Goal: Task Accomplishment & Management: Manage account settings

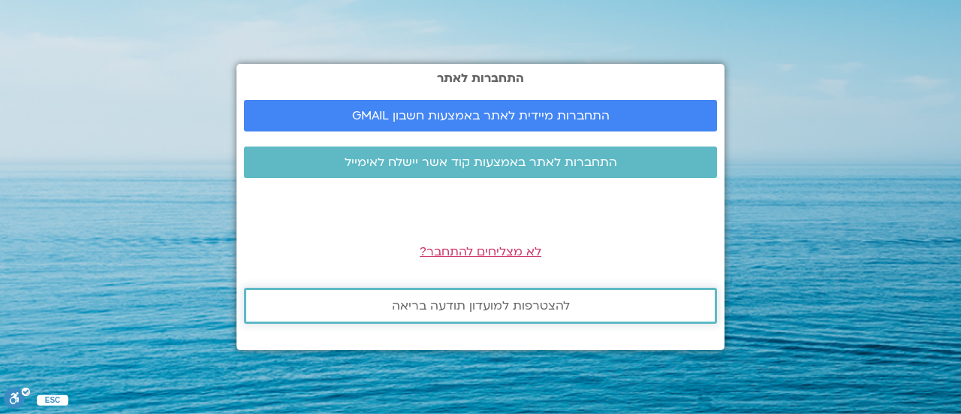
click at [465, 300] on span "להצטרפות למועדון תודעה בריאה" at bounding box center [481, 306] width 178 height 14
click at [471, 243] on span "לא מצליחים להתחבר?" at bounding box center [481, 251] width 122 height 17
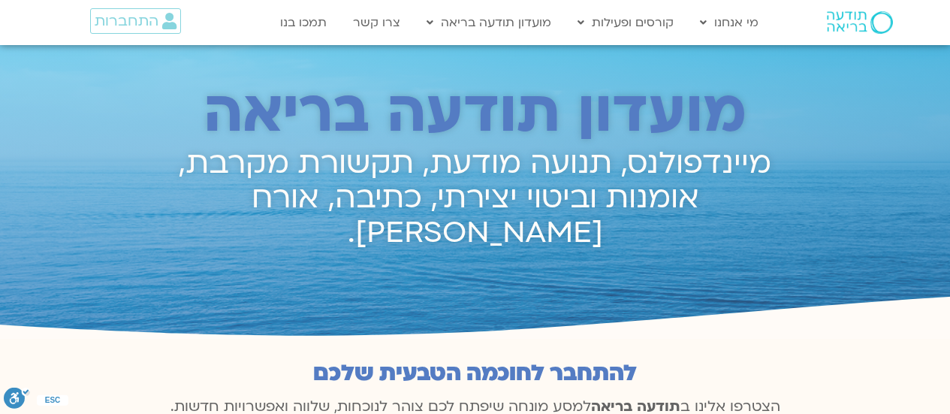
click at [474, 191] on h2 "מיינדפולנס, תנועה מודעת, תקשורת מקרבת, אומנות וביטוי יצירתי, כתיבה, אורח חיים ב…" at bounding box center [475, 198] width 632 height 104
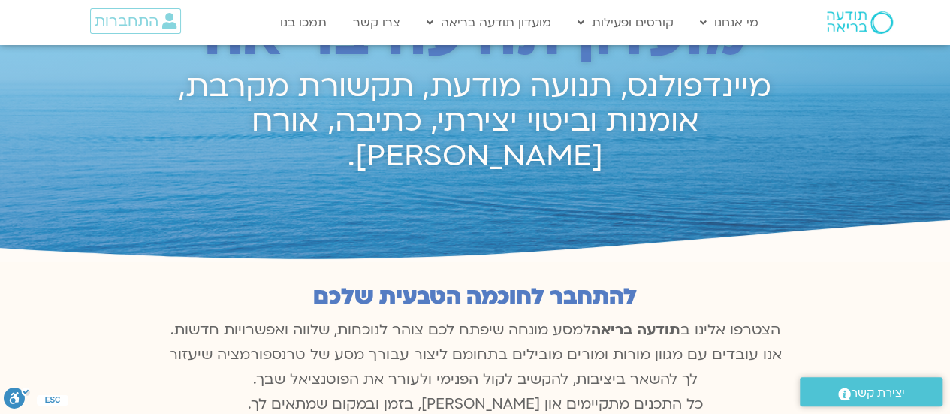
scroll to position [150, 0]
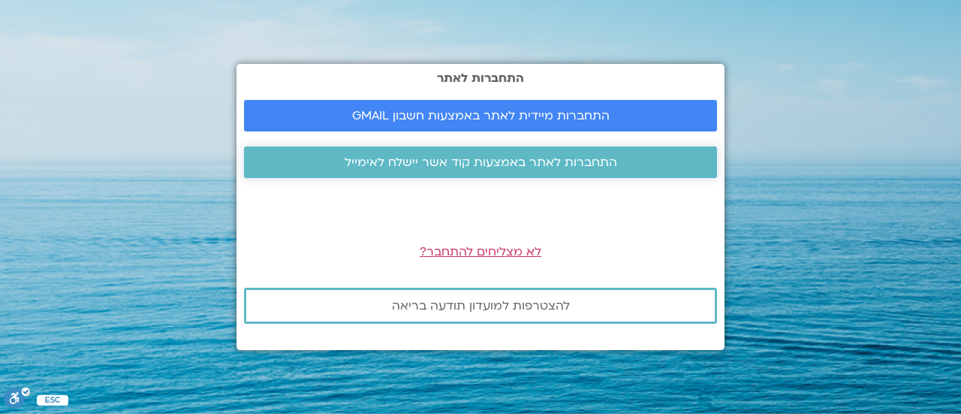
click at [477, 152] on link "התחברות לאתר באמצעות קוד אשר יישלח לאימייל" at bounding box center [480, 162] width 473 height 32
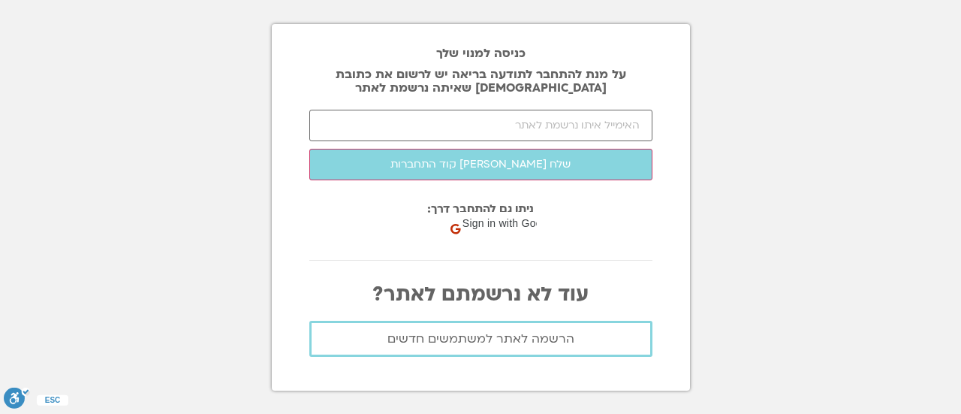
click at [416, 161] on button "שלח [PERSON_NAME] קוד התחברות" at bounding box center [480, 165] width 343 height 32
click at [426, 126] on input "email" at bounding box center [480, 126] width 343 height 32
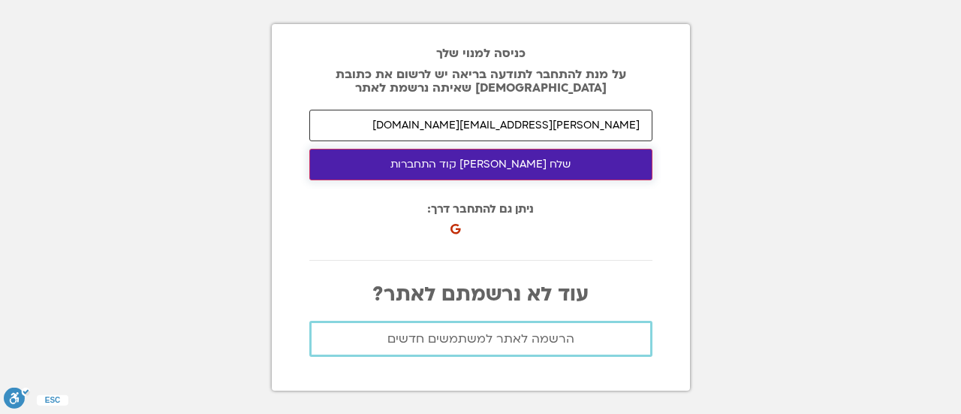
type input "[PERSON_NAME][EMAIL_ADDRESS][DOMAIN_NAME]"
click at [491, 164] on button "שלח לי קוד התחברות" at bounding box center [480, 165] width 343 height 32
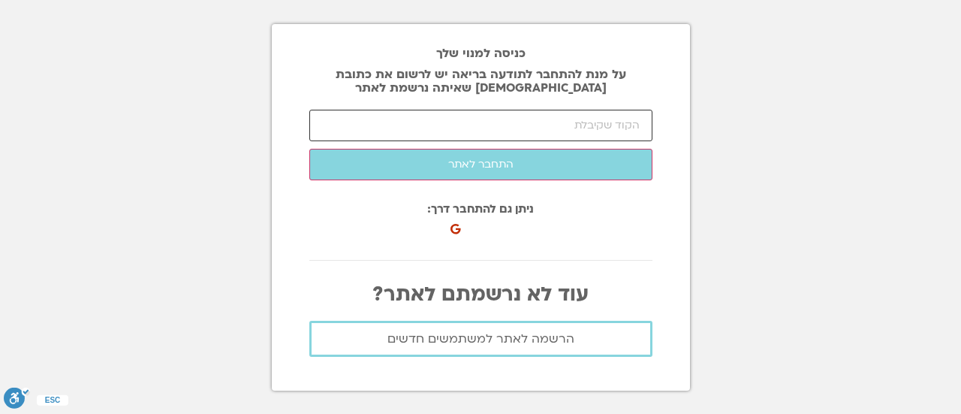
click at [413, 137] on input "number" at bounding box center [480, 126] width 343 height 32
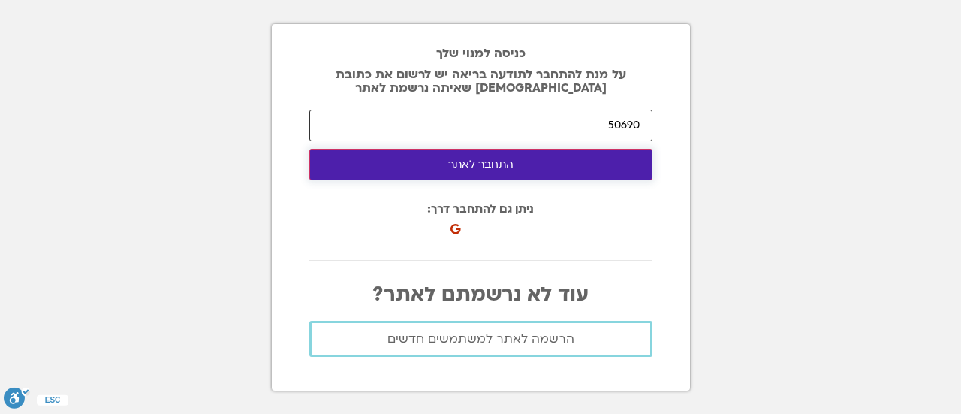
type input "50690"
click at [524, 168] on button "התחבר לאתר" at bounding box center [480, 165] width 343 height 32
click at [492, 158] on button "התחבר לאתר" at bounding box center [480, 165] width 343 height 32
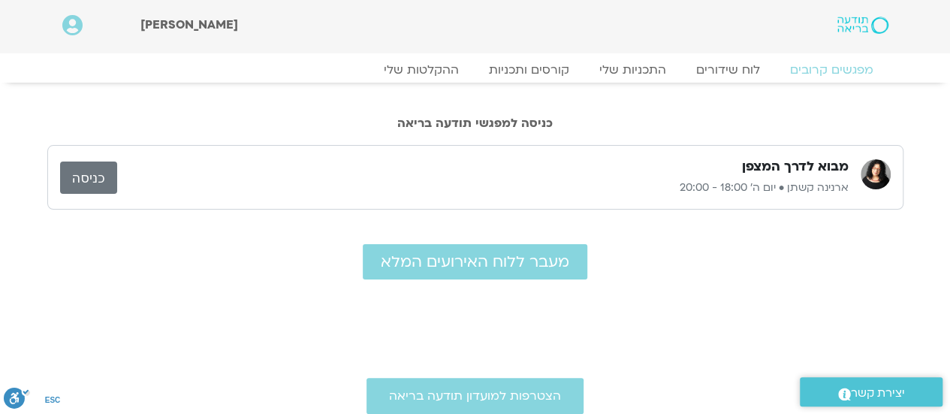
click at [90, 160] on div "מבוא לדרך המצפן [PERSON_NAME] • יום ה׳ 18:00 - 20:00 כניסה" at bounding box center [475, 177] width 856 height 65
click at [95, 169] on link "כניסה" at bounding box center [88, 177] width 57 height 32
